Goal: Task Accomplishment & Management: Use online tool/utility

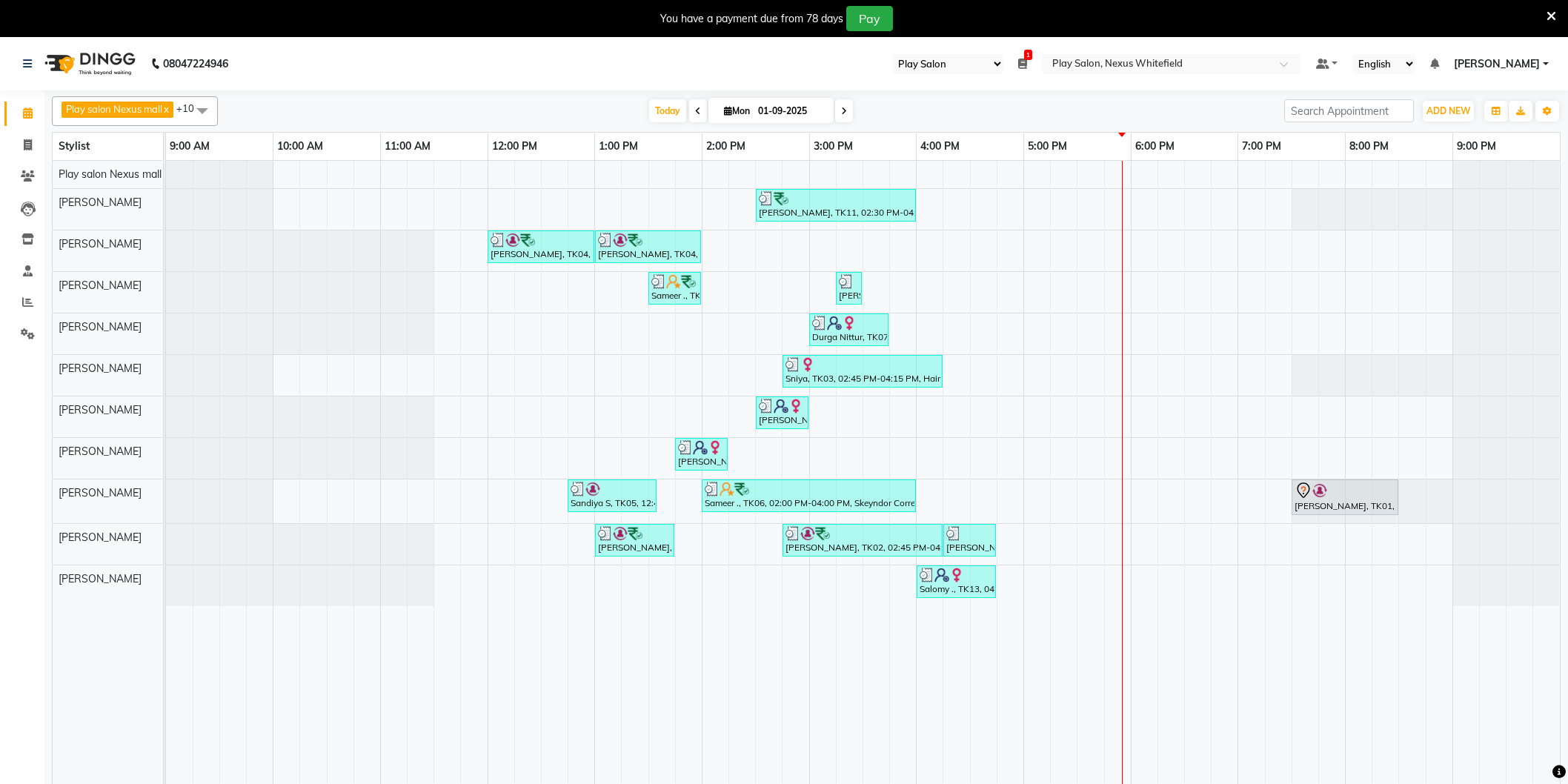
select select "104"
click at [838, 109] on span at bounding box center [844, 110] width 18 height 23
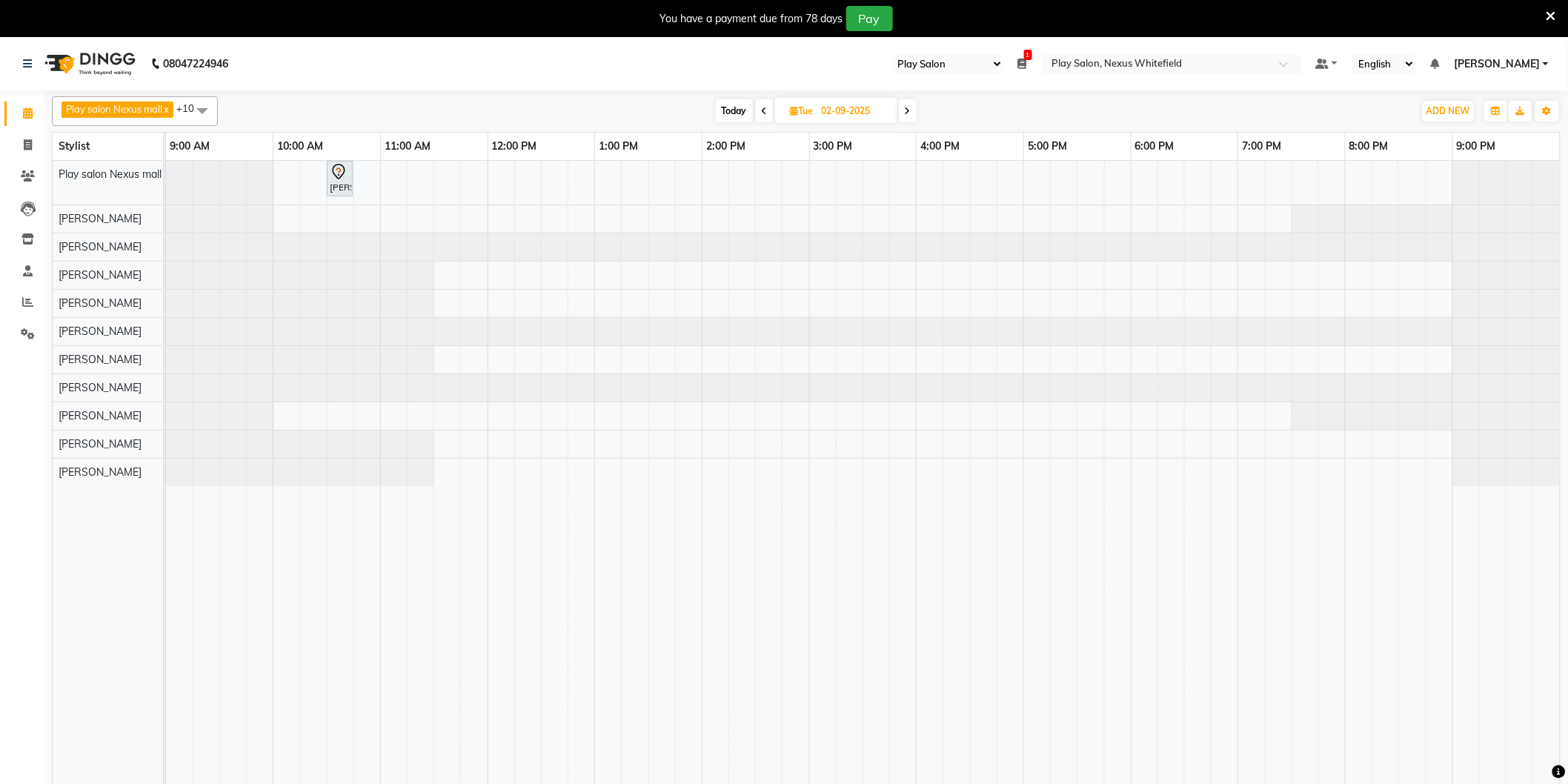
click at [909, 113] on icon at bounding box center [908, 111] width 6 height 9
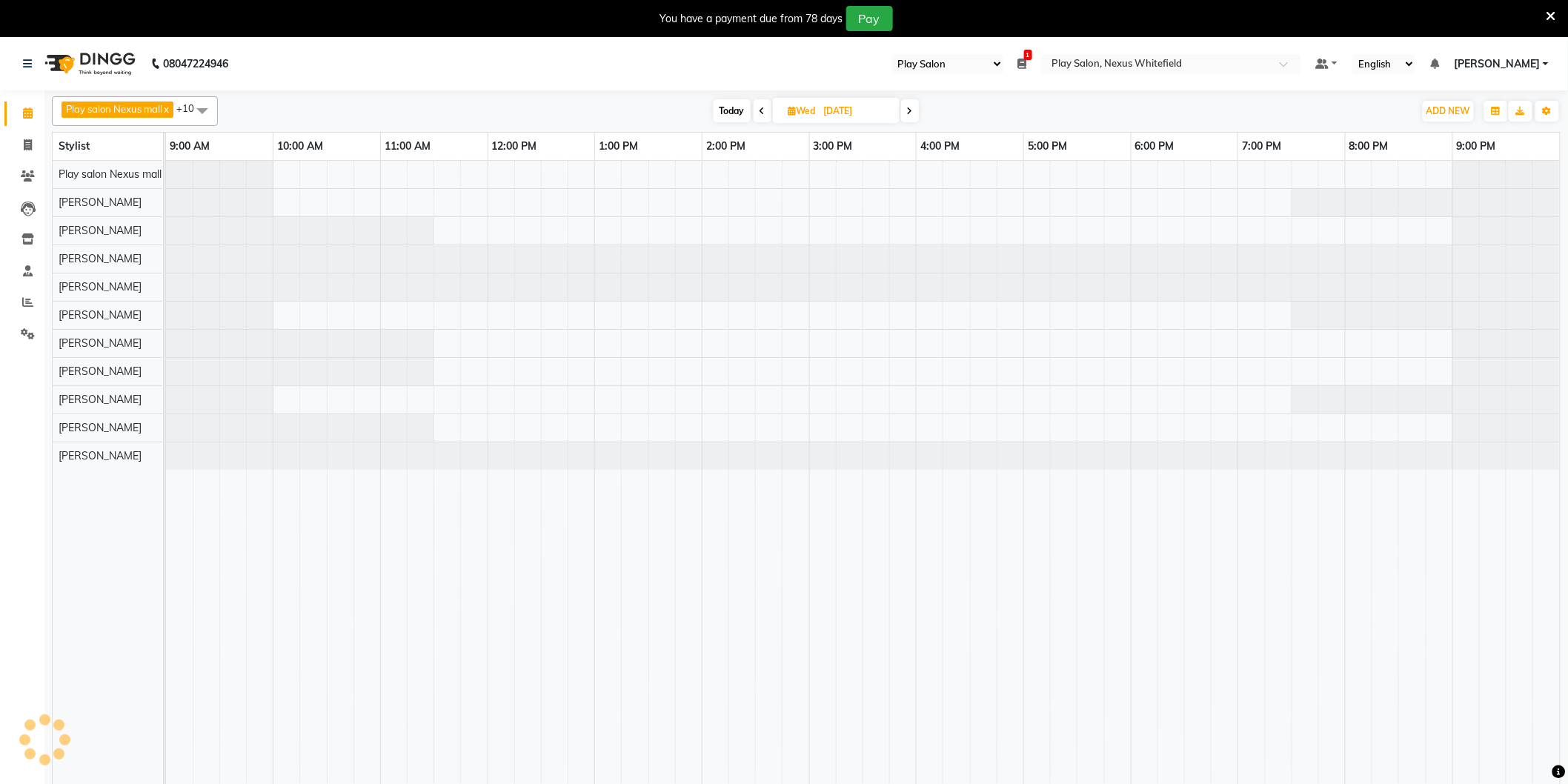
click at [909, 113] on icon at bounding box center [909, 111] width 6 height 9
type input "[DATE]"
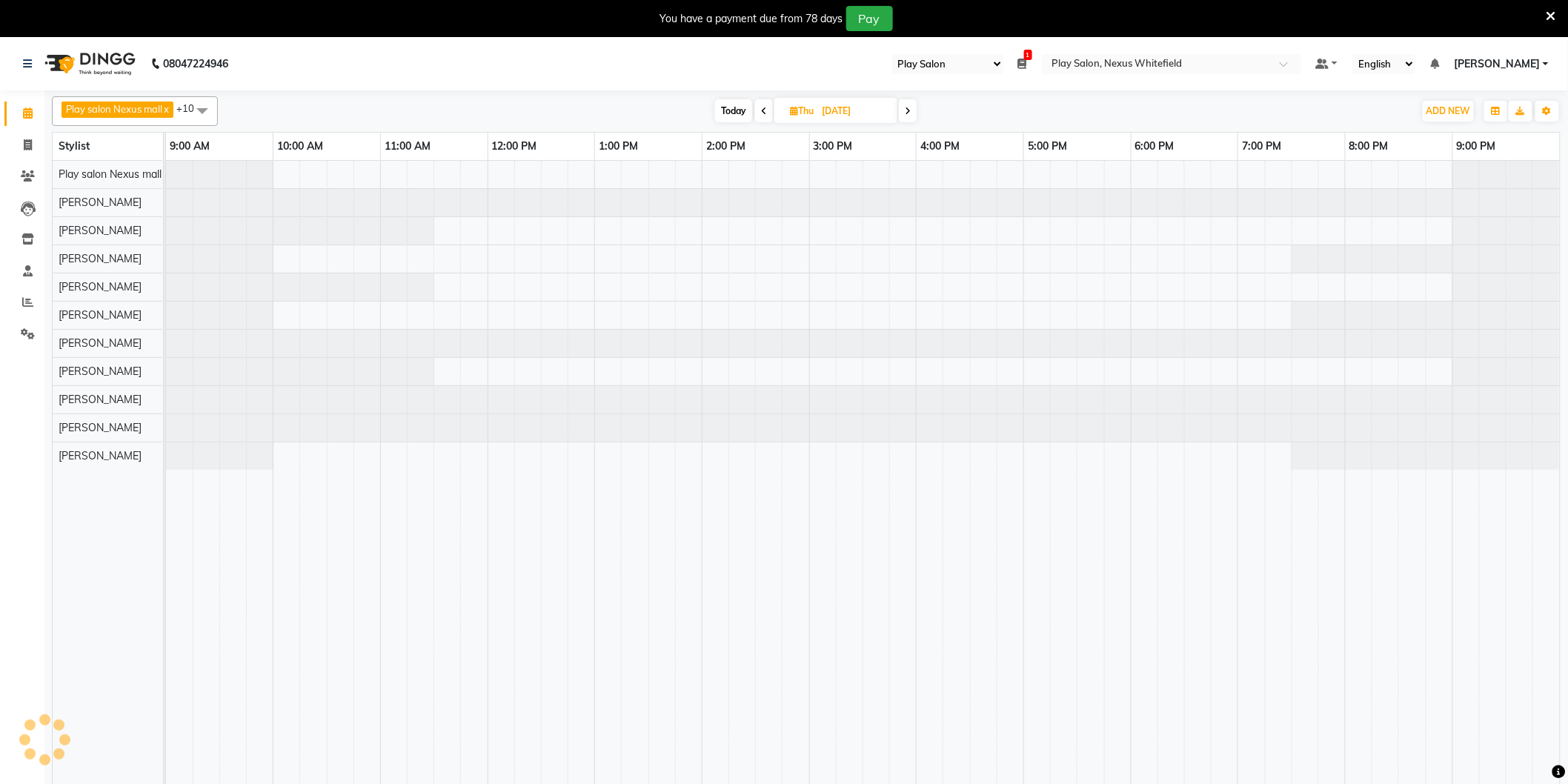
click at [856, 117] on input "[DATE]" at bounding box center [854, 111] width 74 height 22
select select "9"
select select "2025"
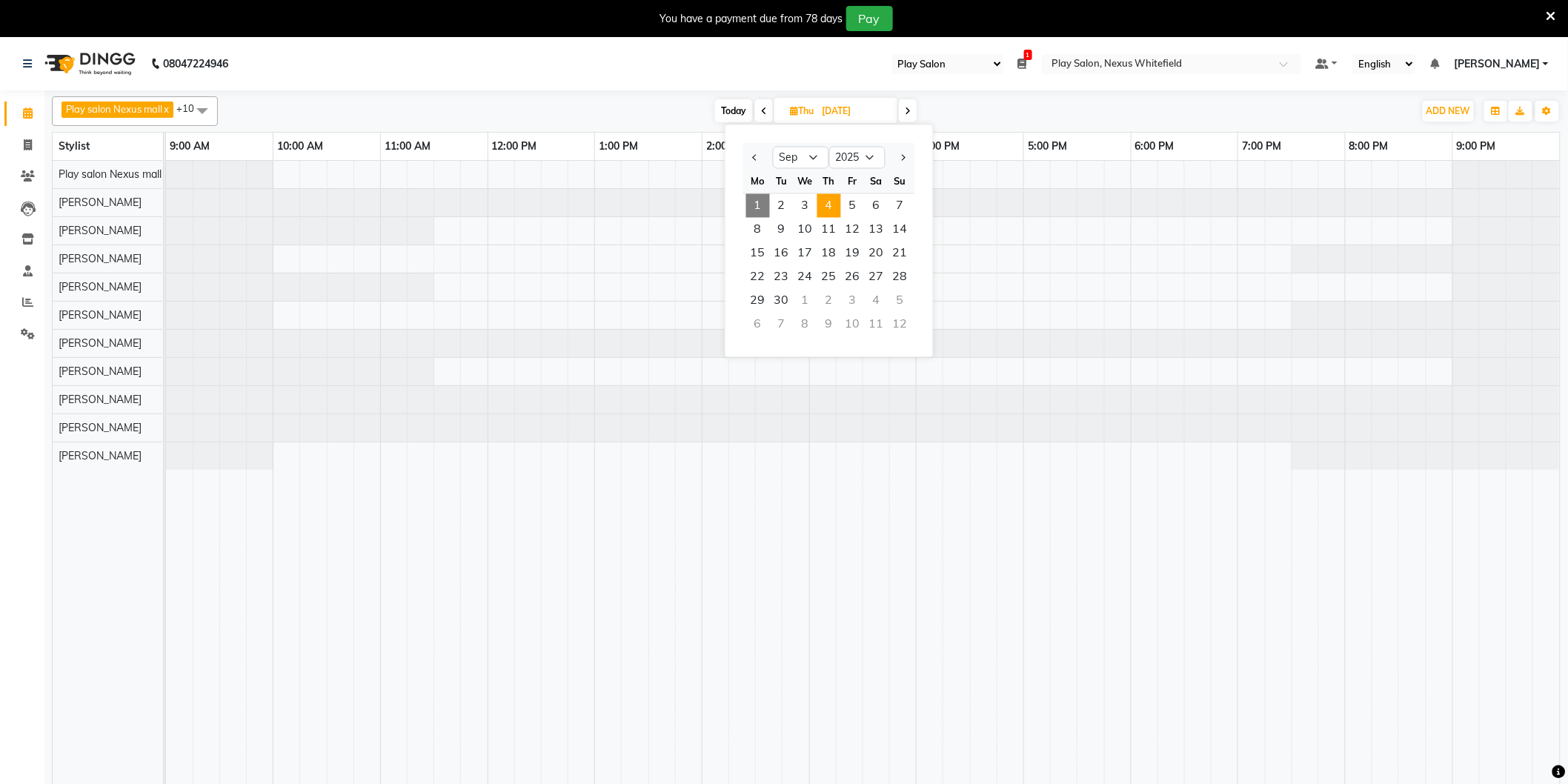
click at [736, 108] on span "Today" at bounding box center [733, 110] width 37 height 23
type input "01-09-2025"
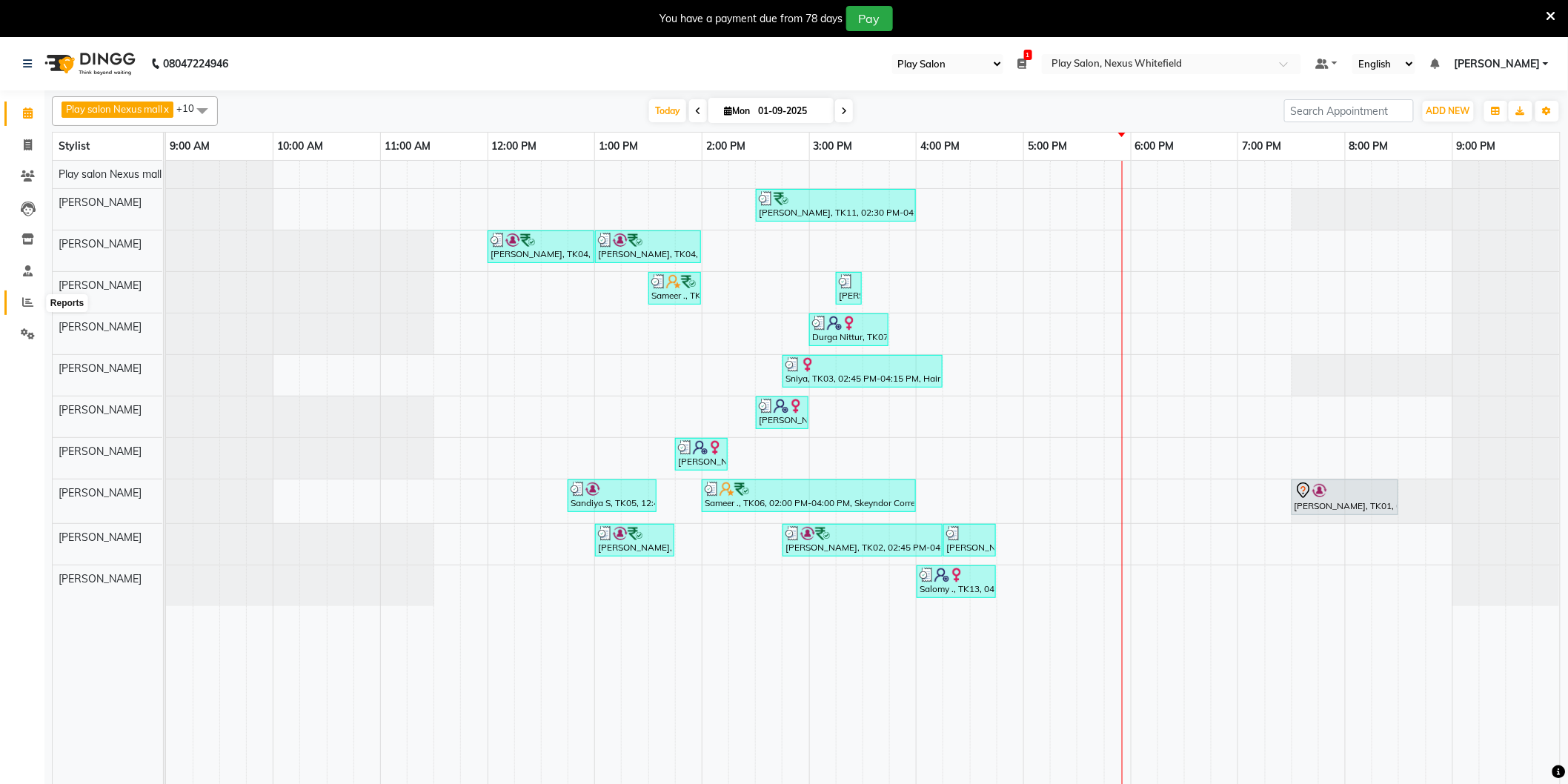
click at [30, 297] on icon at bounding box center [27, 301] width 11 height 11
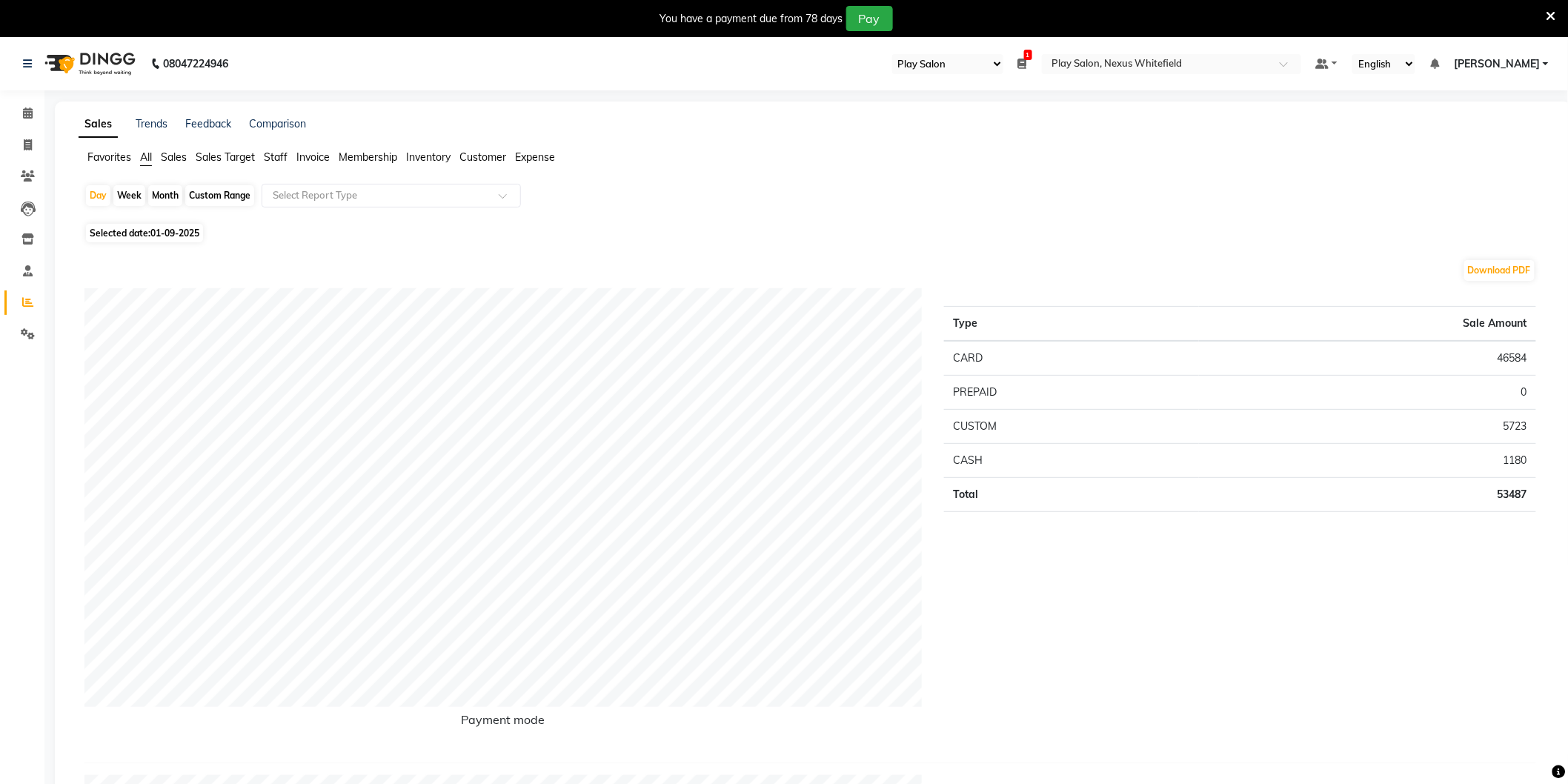
click at [275, 160] on span "Staff" at bounding box center [276, 157] width 24 height 14
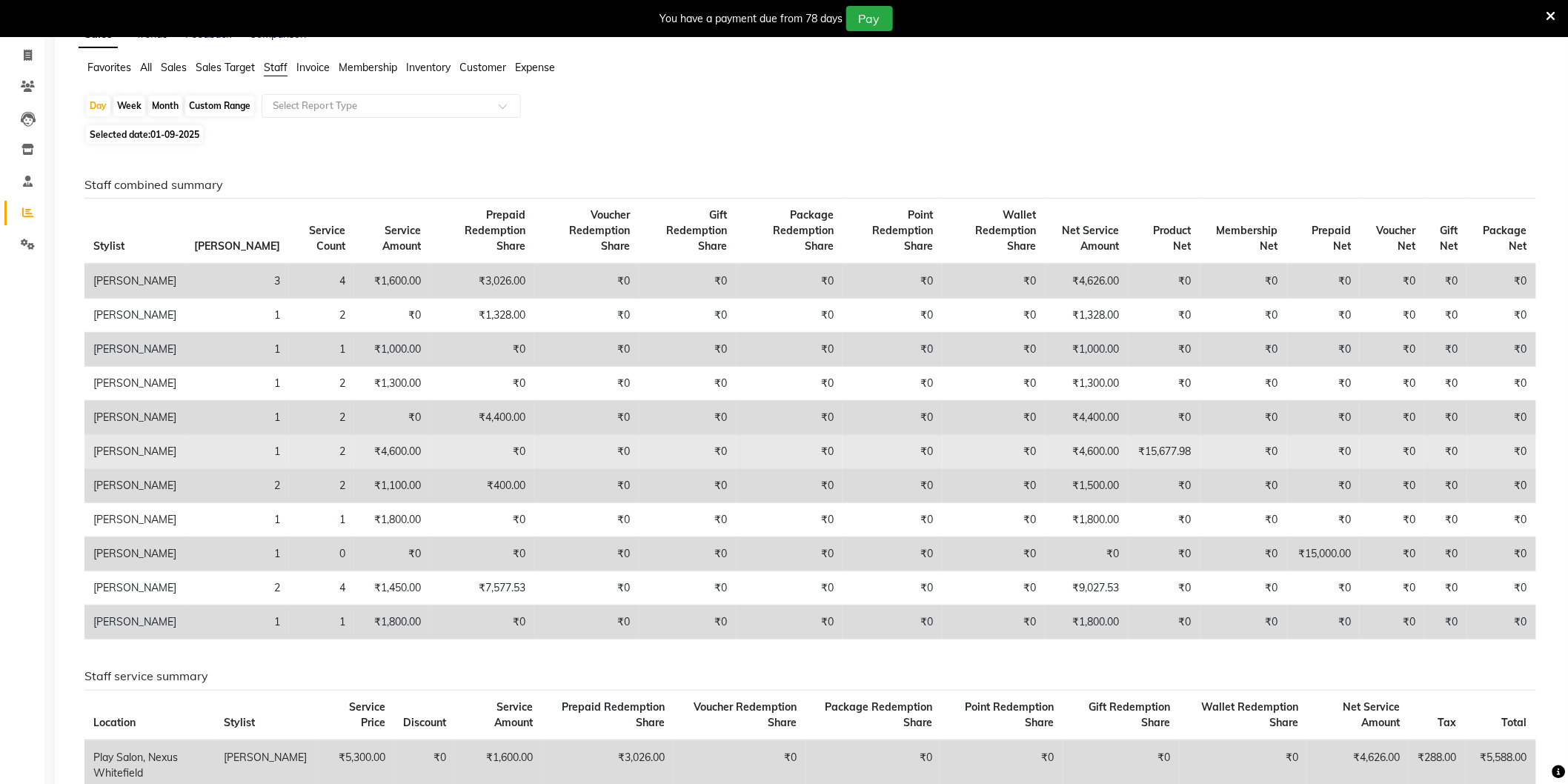
scroll to position [82, 0]
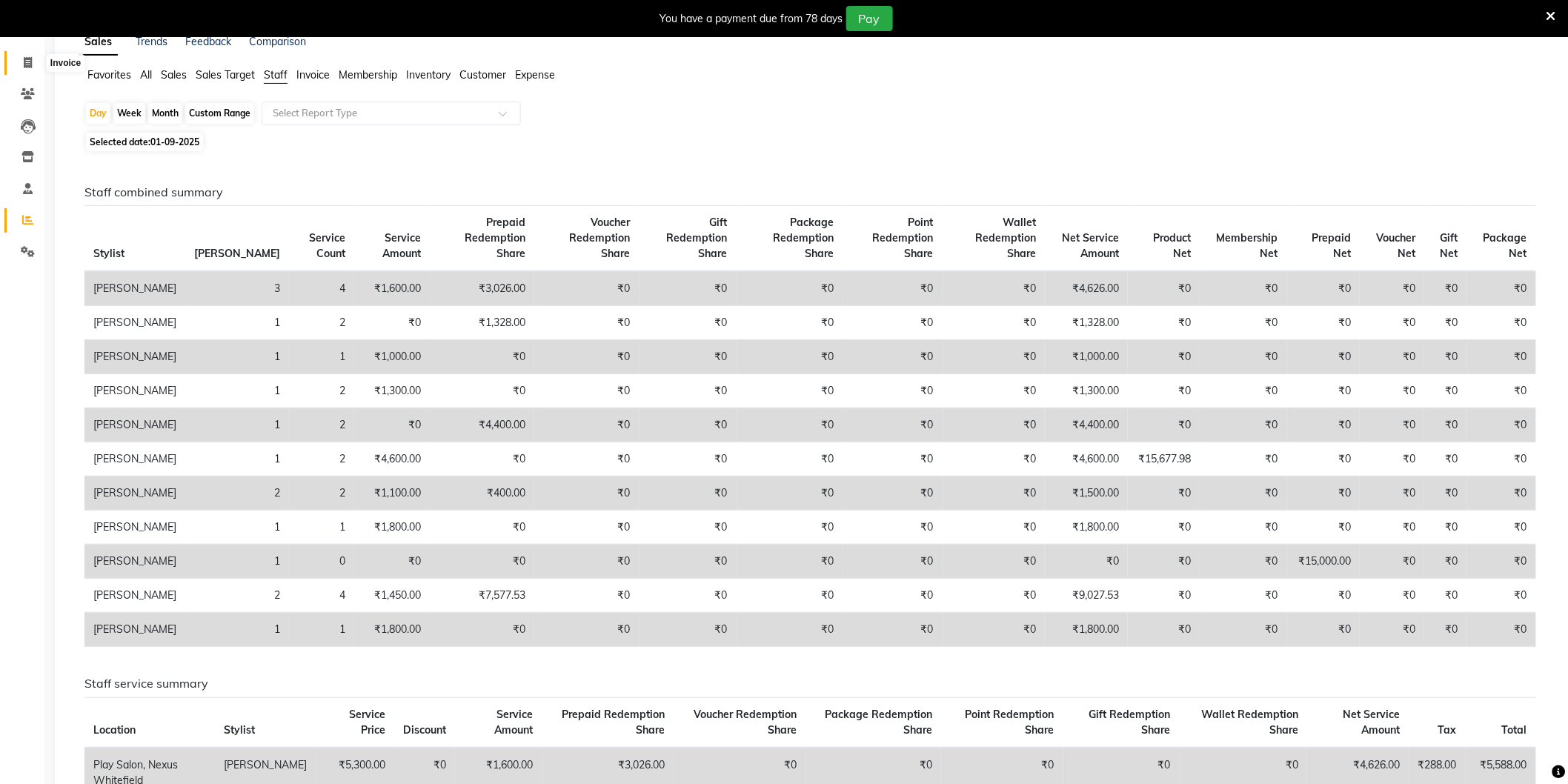
click at [38, 61] on span at bounding box center [27, 63] width 26 height 17
select select "service"
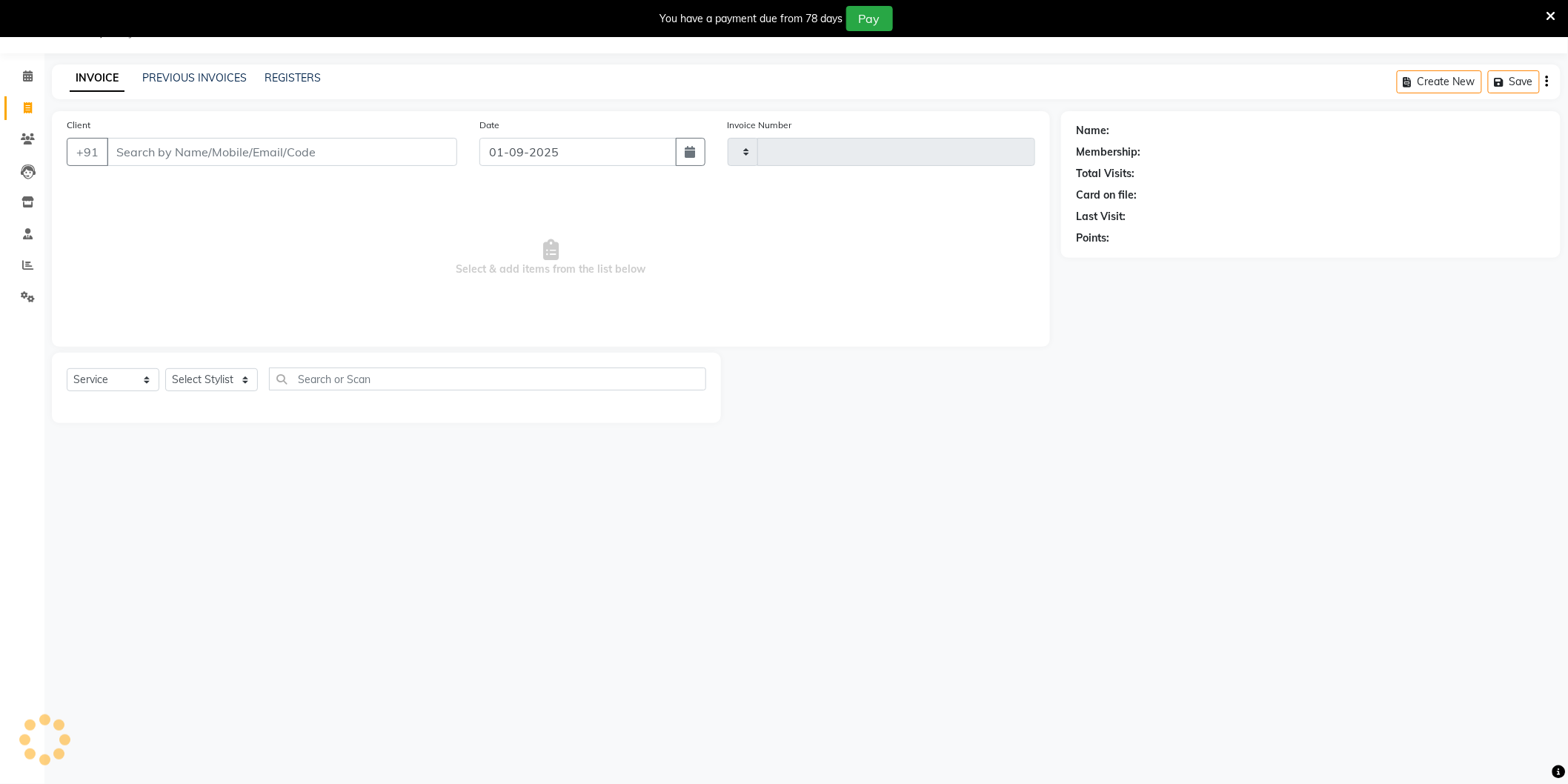
scroll to position [37, 0]
click at [20, 71] on span at bounding box center [27, 77] width 26 height 17
